Goal: Task Accomplishment & Management: Manage account settings

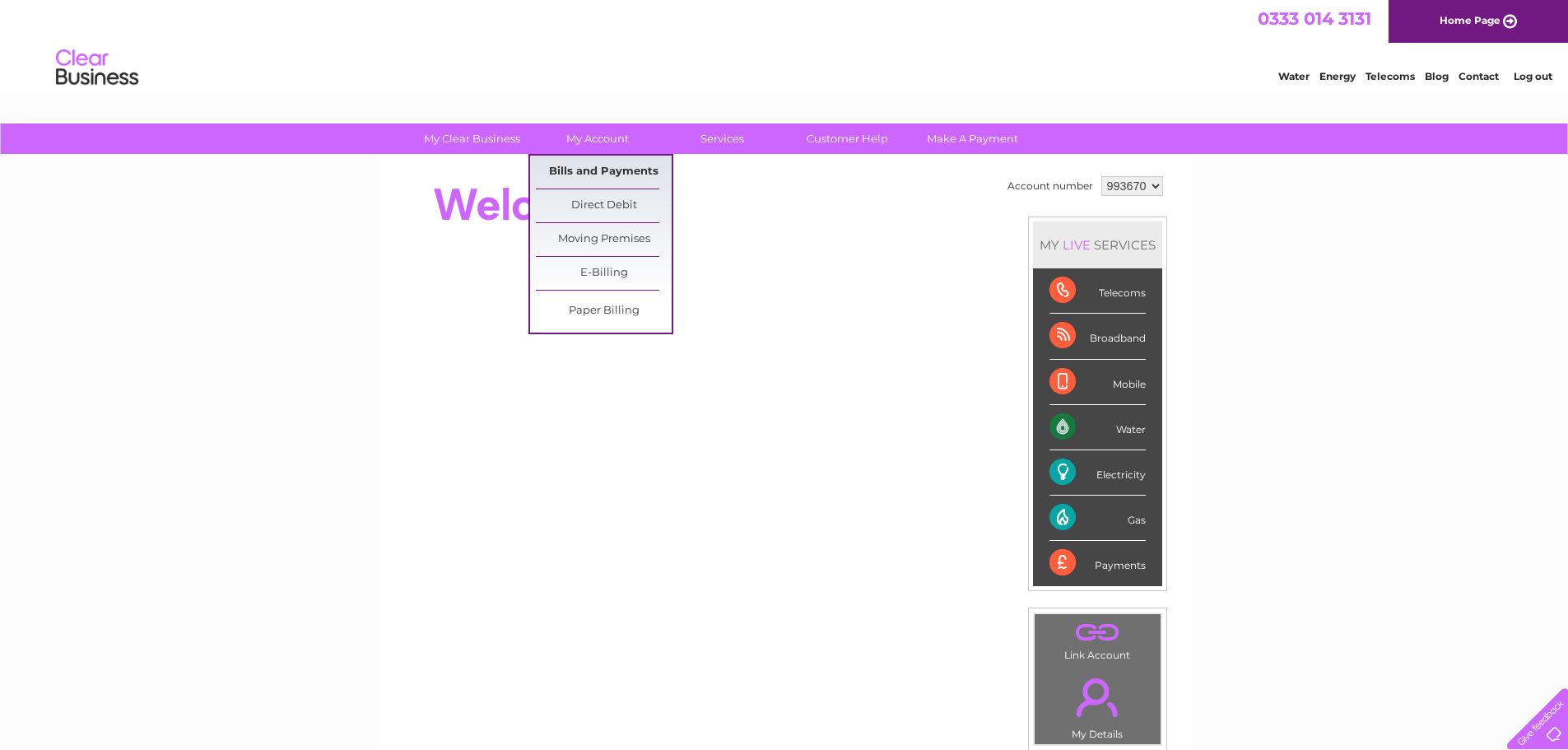
click at [595, 171] on link "Bills and Payments" at bounding box center [604, 172] width 136 height 33
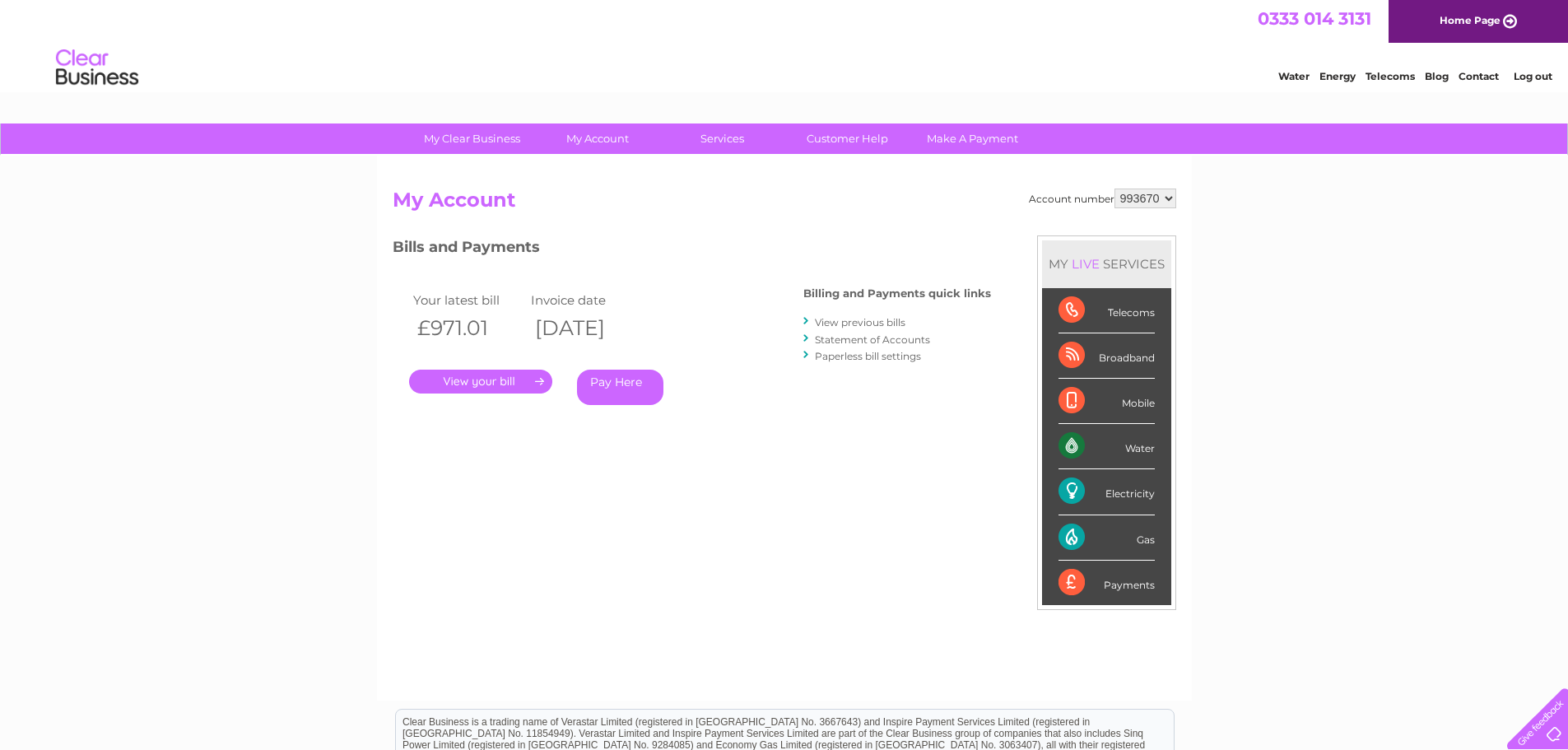
click at [459, 380] on link "." at bounding box center [480, 381] width 143 height 24
